Goal: Task Accomplishment & Management: Manage account settings

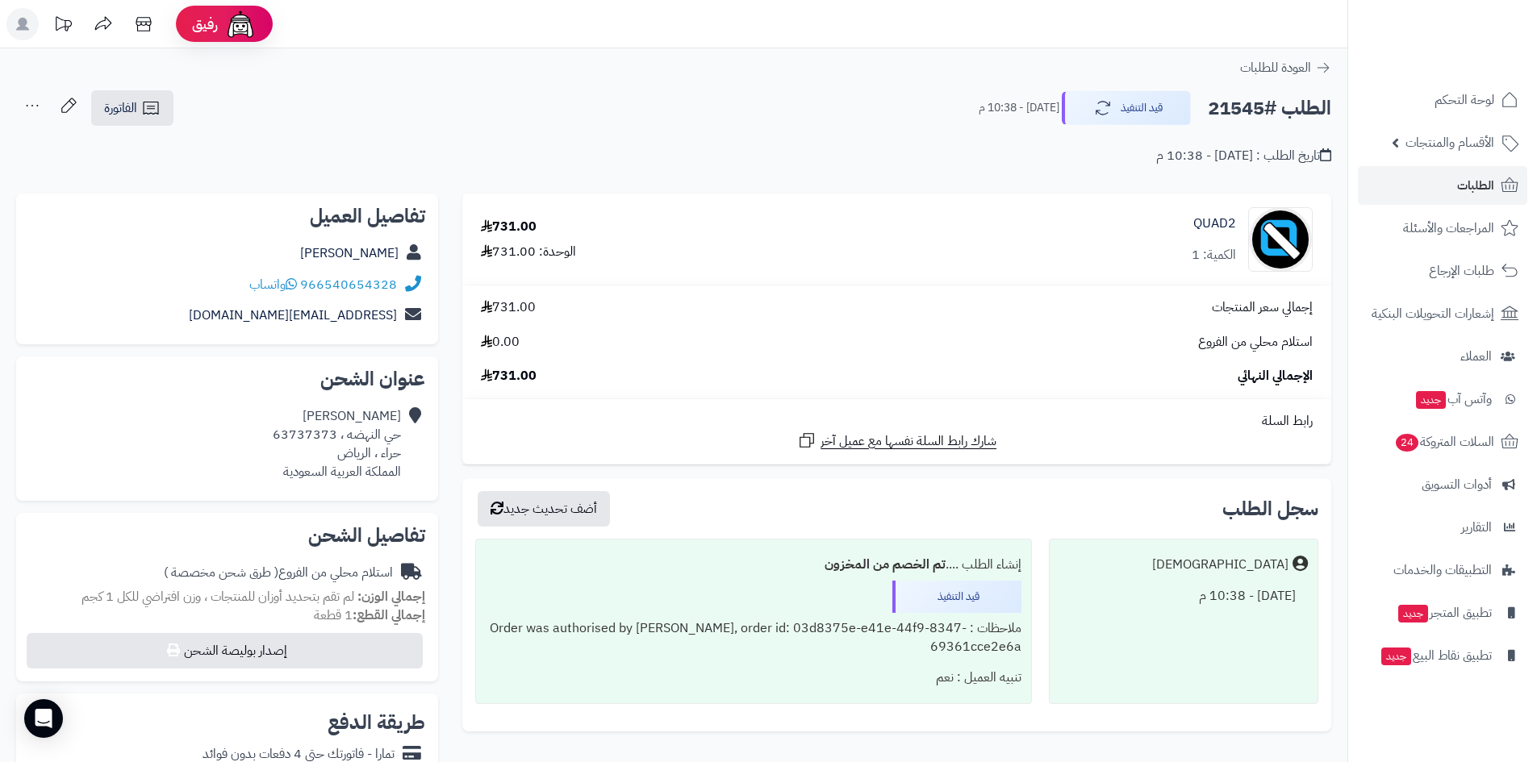
click at [1083, 327] on td "إجمالي سعر المنتجات 731.00 استلام محلي من الفروع 0.00 الإجمالي النهائي 731.00" at bounding box center [896, 343] width 869 height 114
click at [1481, 140] on span "الأقسام والمنتجات" at bounding box center [1449, 142] width 89 height 23
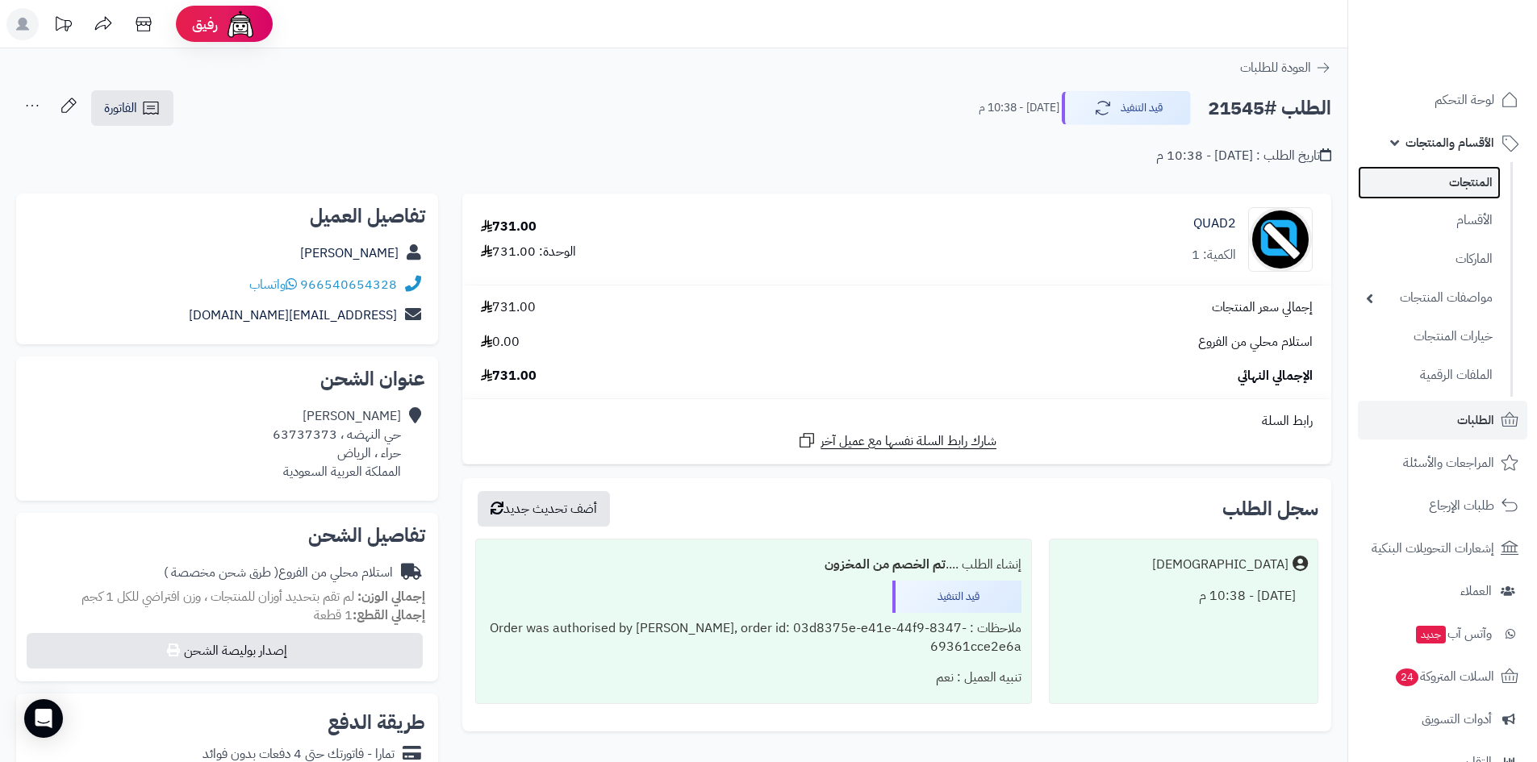
click at [1481, 183] on link "المنتجات" at bounding box center [1429, 182] width 143 height 33
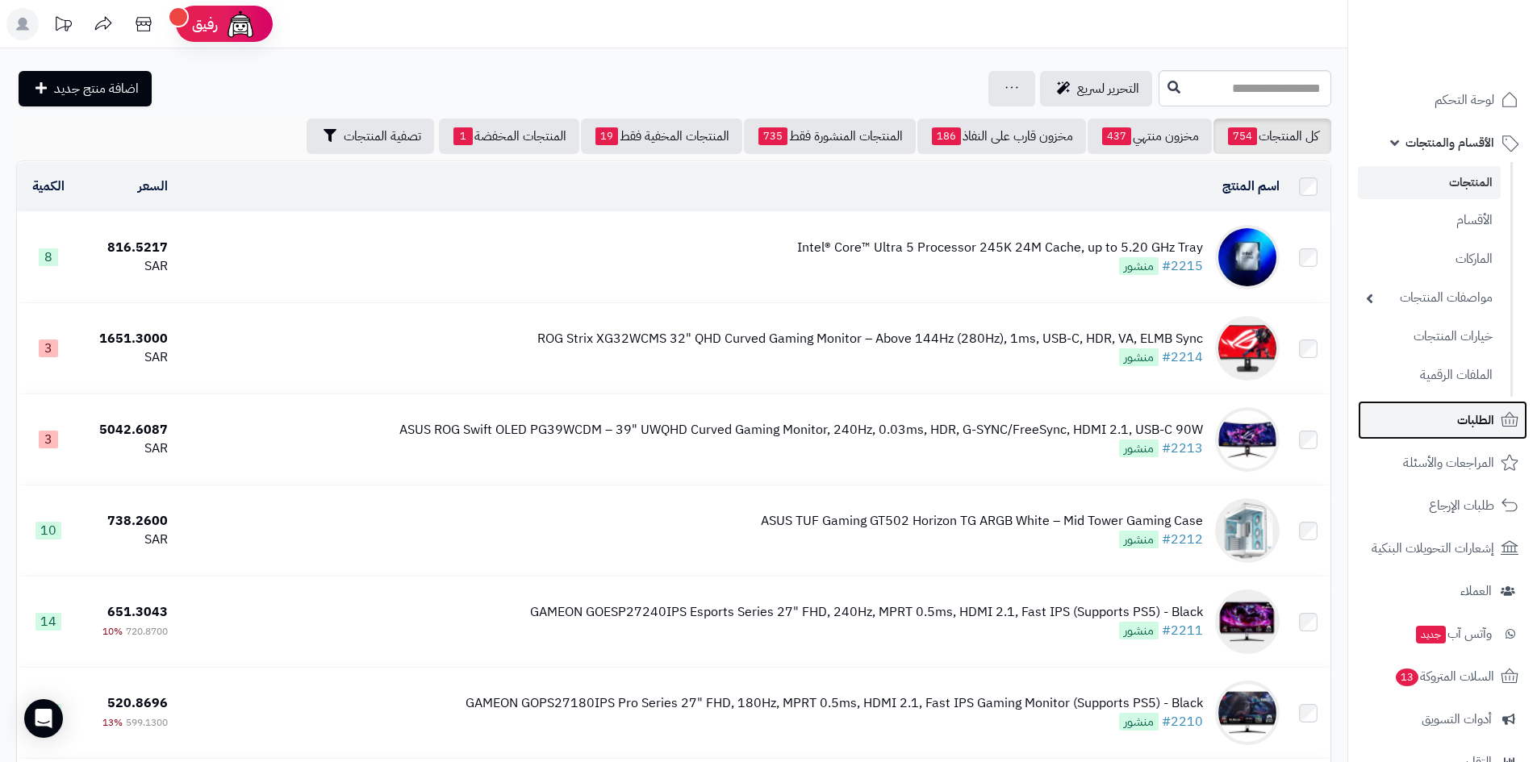
click at [1426, 419] on link "الطلبات" at bounding box center [1442, 420] width 169 height 39
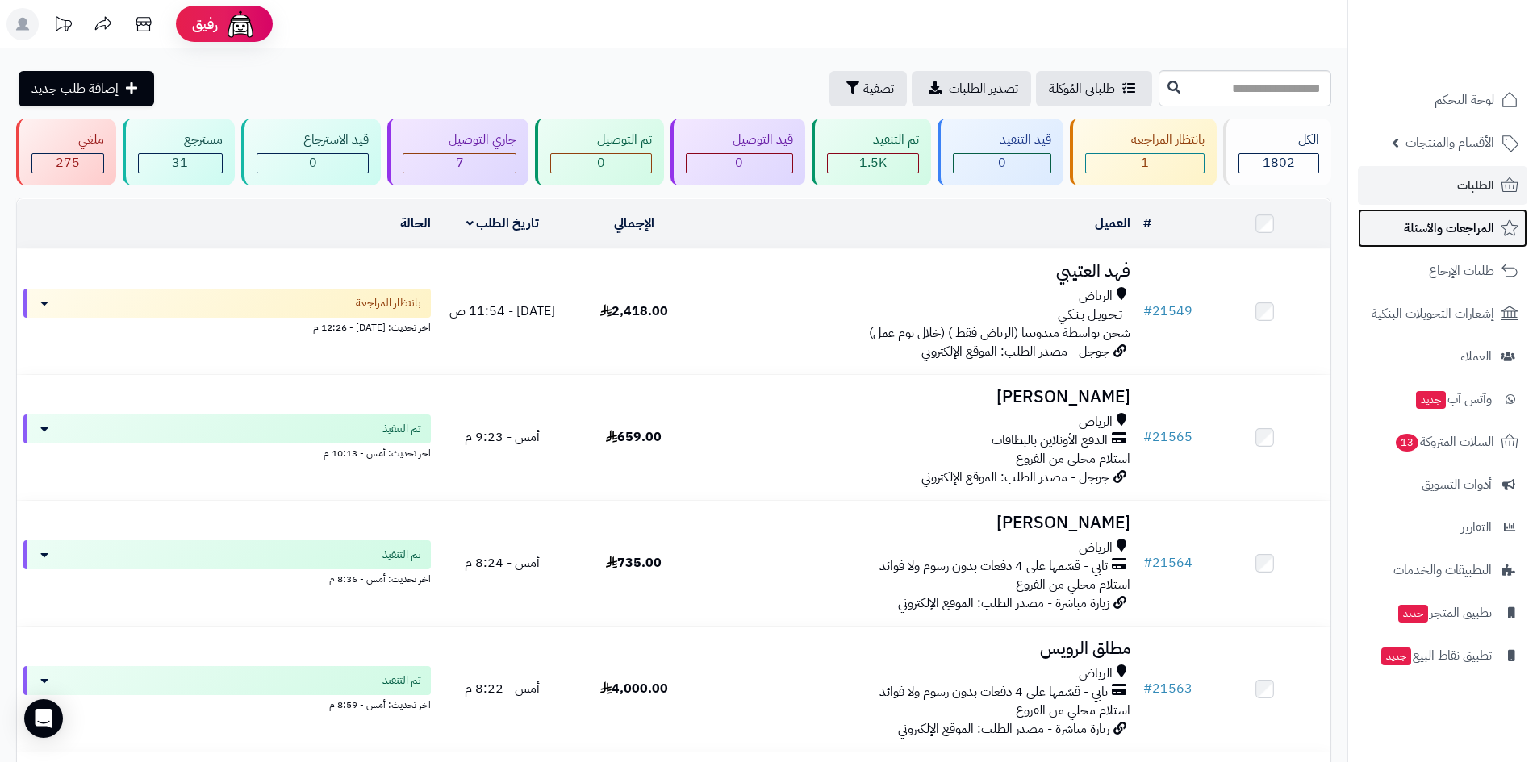
click at [1470, 227] on span "المراجعات والأسئلة" at bounding box center [1449, 228] width 90 height 23
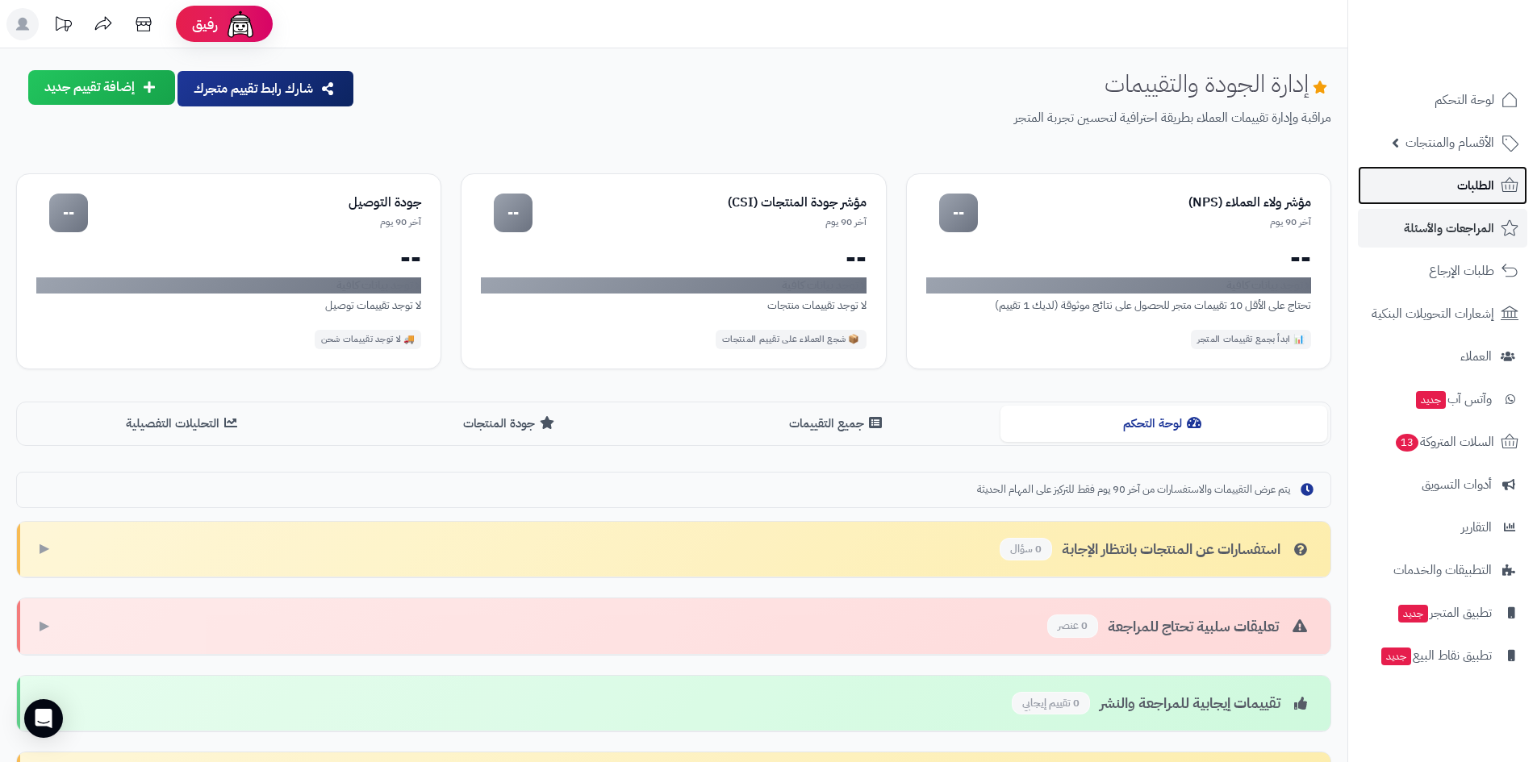
click at [1486, 176] on span "الطلبات" at bounding box center [1475, 185] width 37 height 23
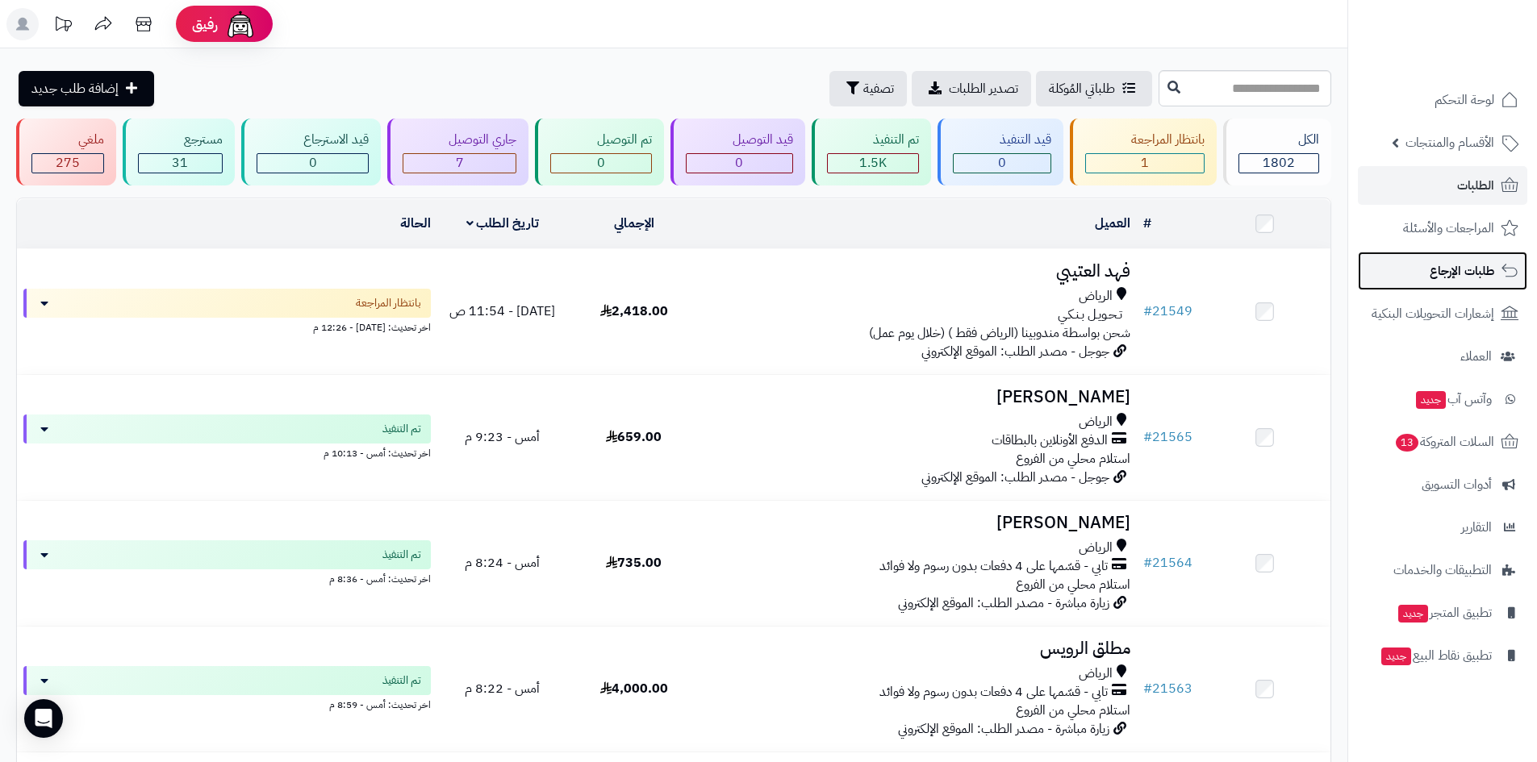
click at [1459, 283] on link "طلبات الإرجاع" at bounding box center [1442, 271] width 169 height 39
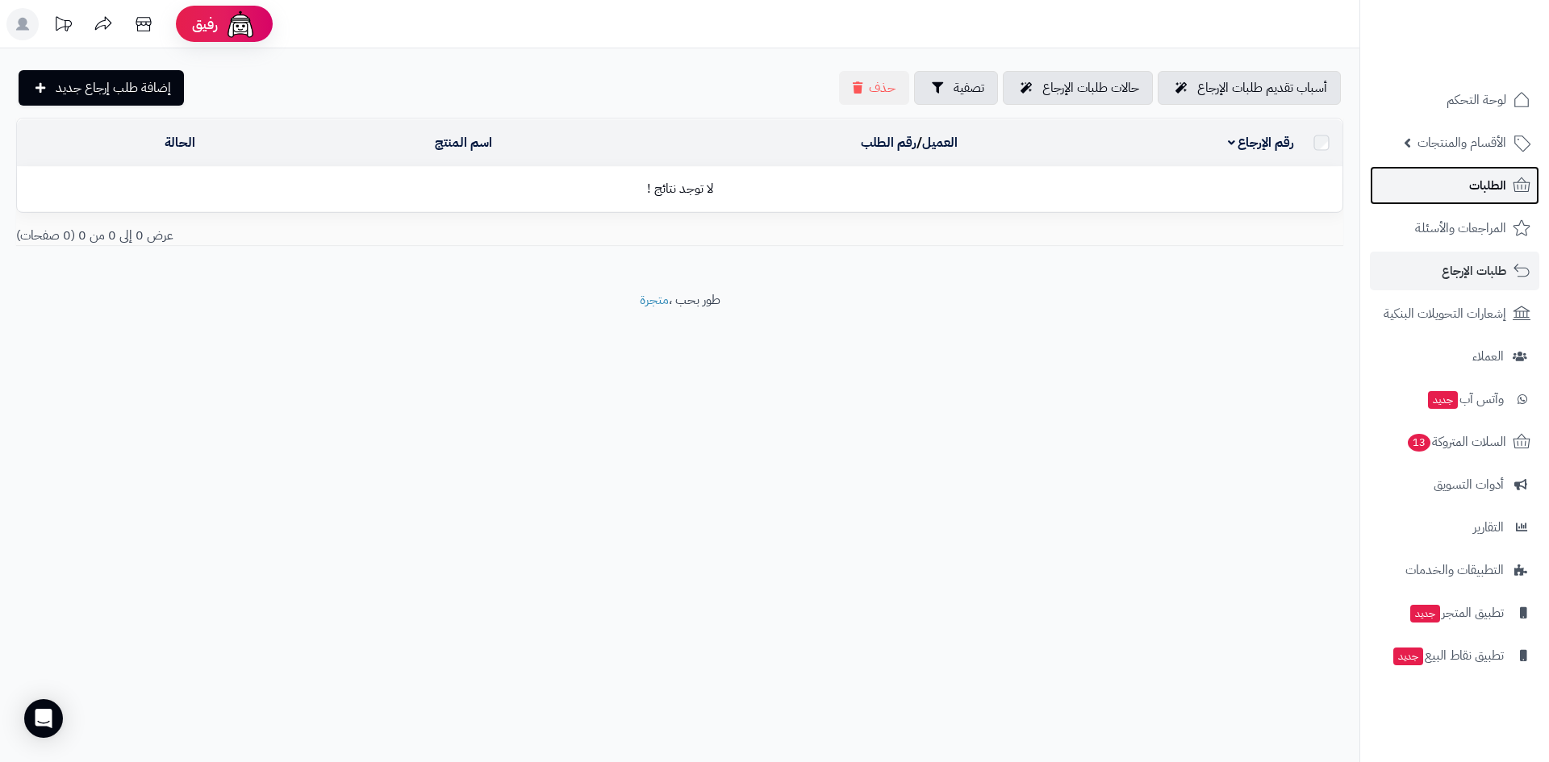
click at [1479, 188] on span "الطلبات" at bounding box center [1487, 185] width 37 height 23
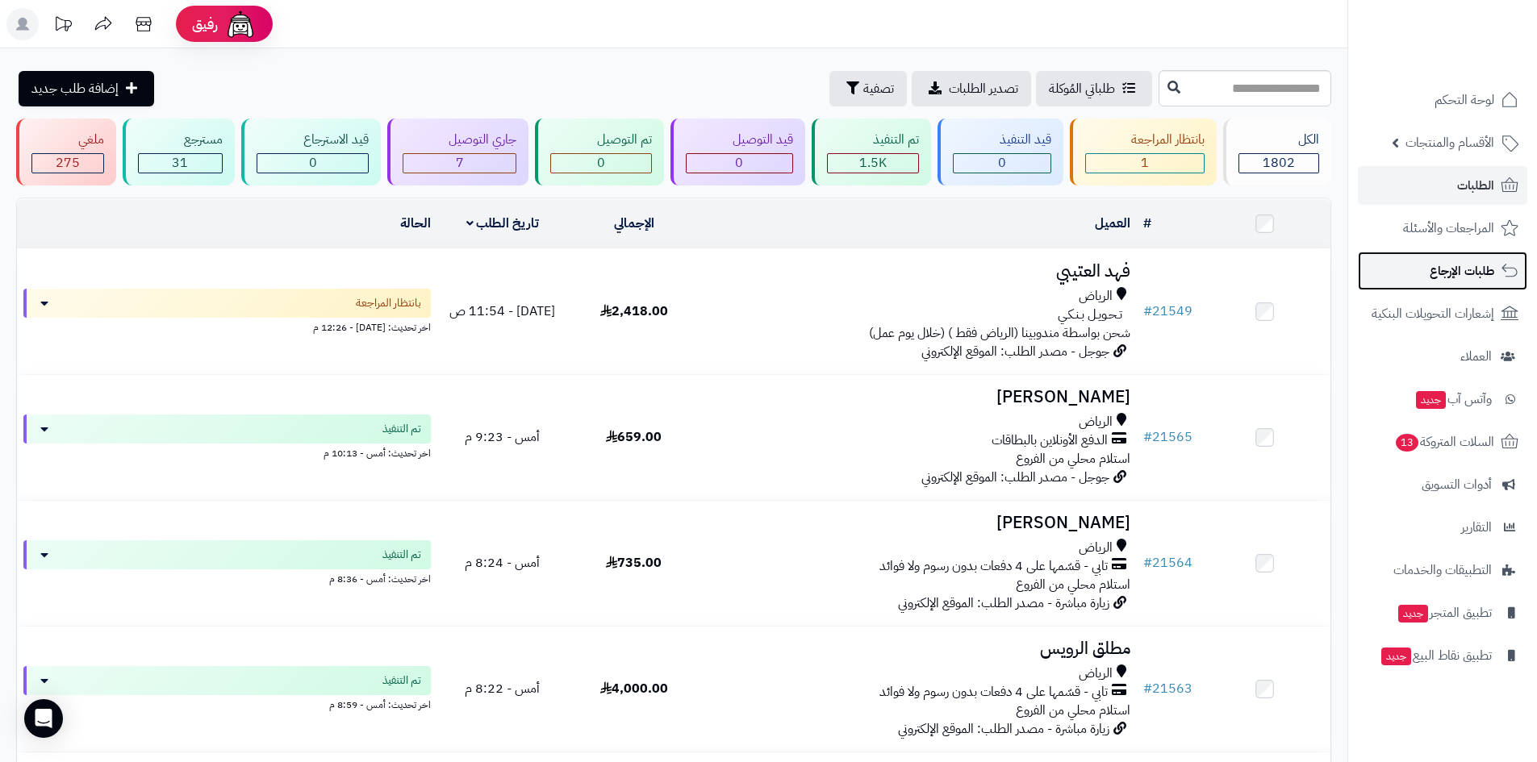
click at [1459, 260] on span "طلبات الإرجاع" at bounding box center [1461, 271] width 65 height 23
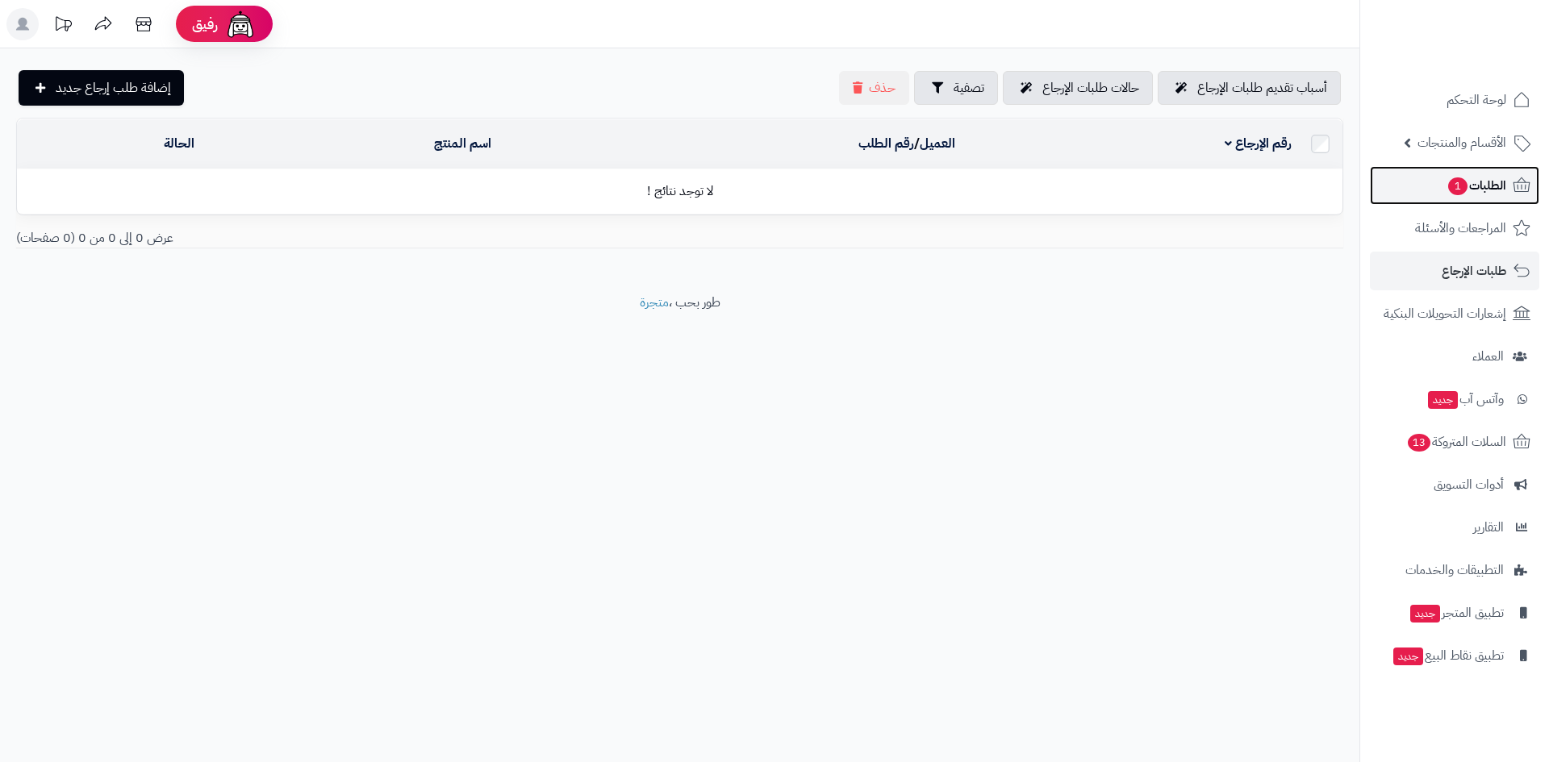
click at [1480, 193] on span "الطلبات 1" at bounding box center [1476, 185] width 60 height 23
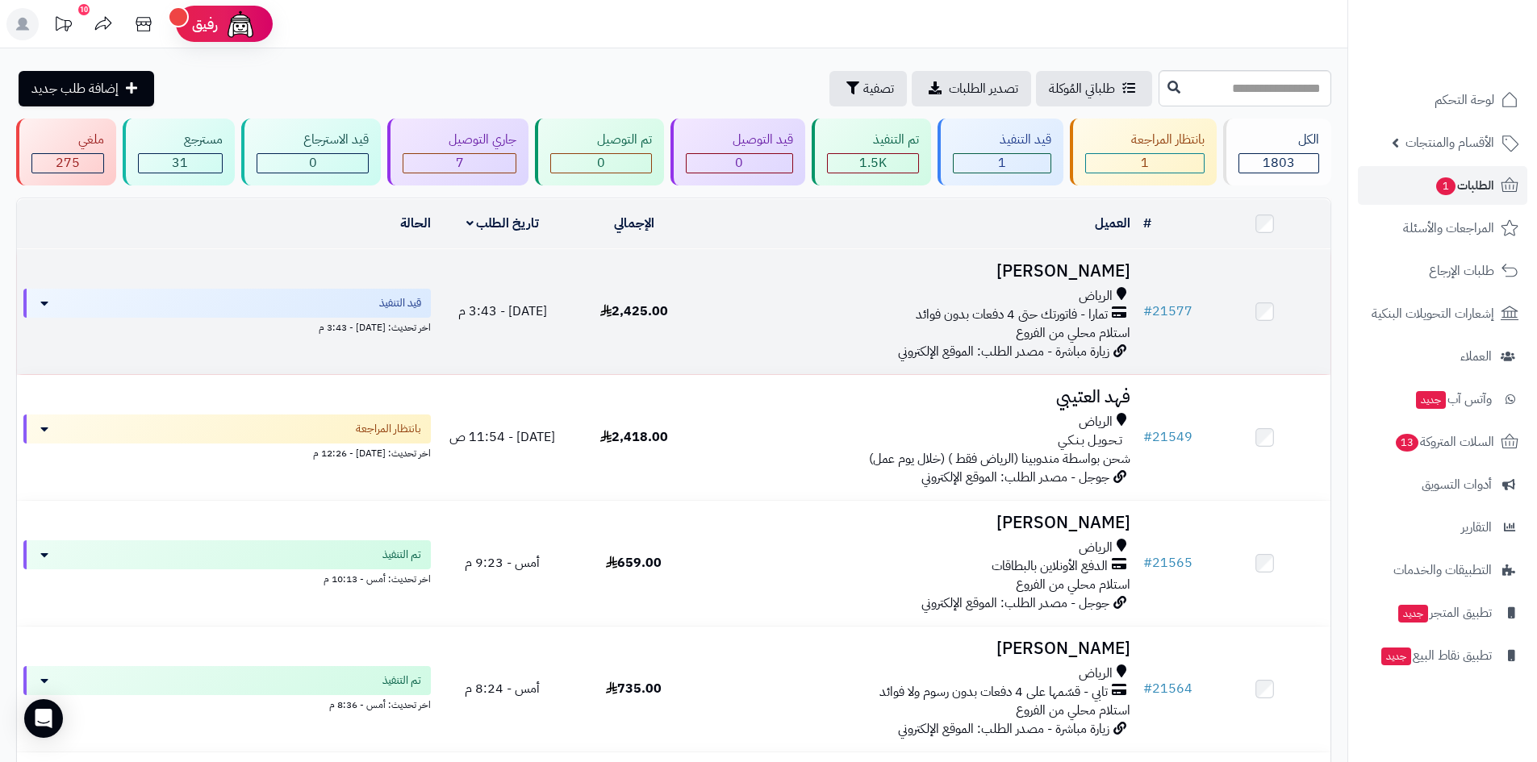
click at [543, 273] on td "[DATE] - 3:43 م" at bounding box center [502, 311] width 131 height 125
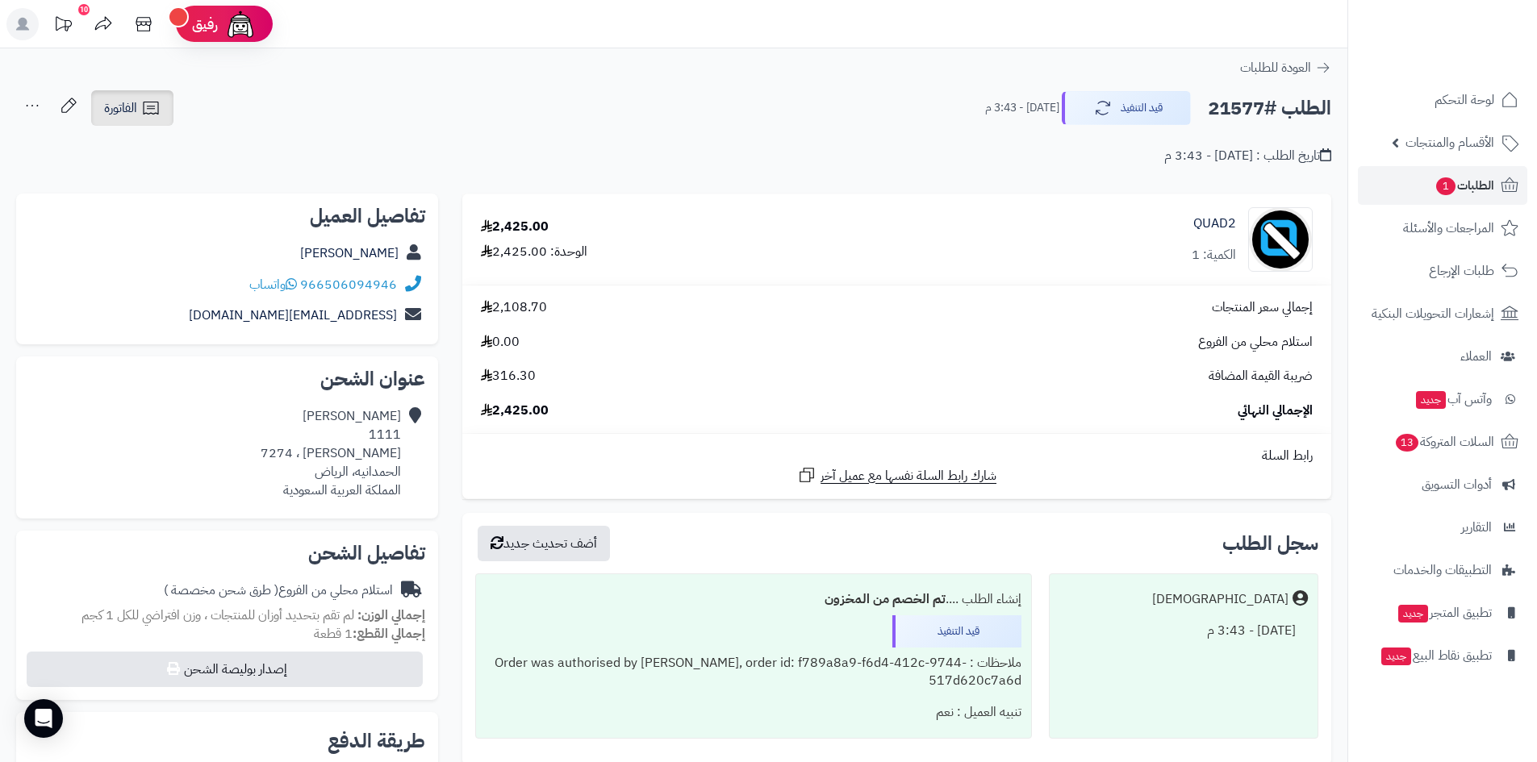
click at [149, 100] on icon at bounding box center [150, 107] width 19 height 19
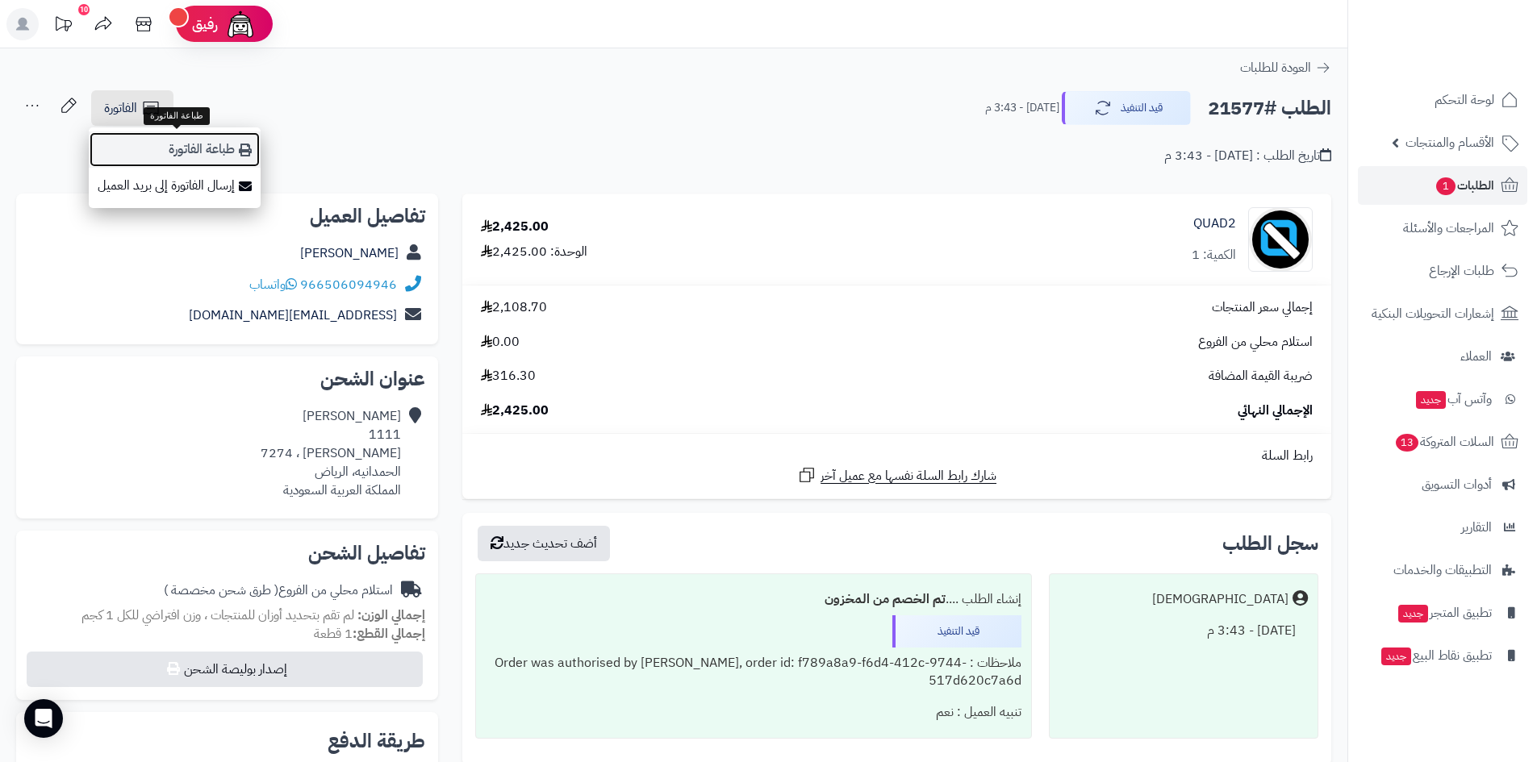
click at [227, 149] on link "طباعة الفاتورة" at bounding box center [175, 149] width 172 height 36
